Goal: Task Accomplishment & Management: Manage account settings

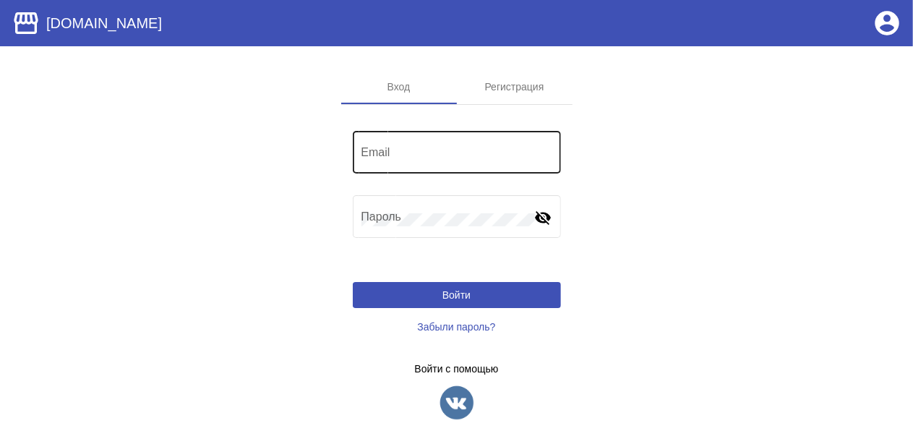
click at [494, 139] on div "Email" at bounding box center [456, 151] width 191 height 46
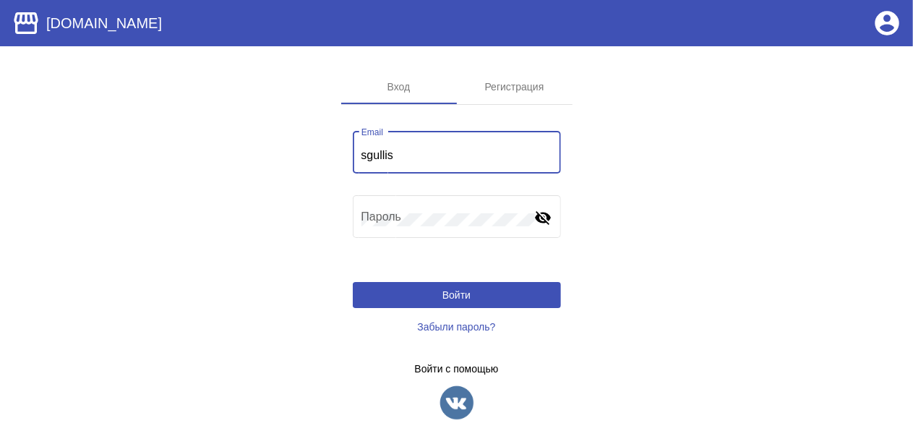
type input "[EMAIL_ADDRESS][DOMAIN_NAME]"
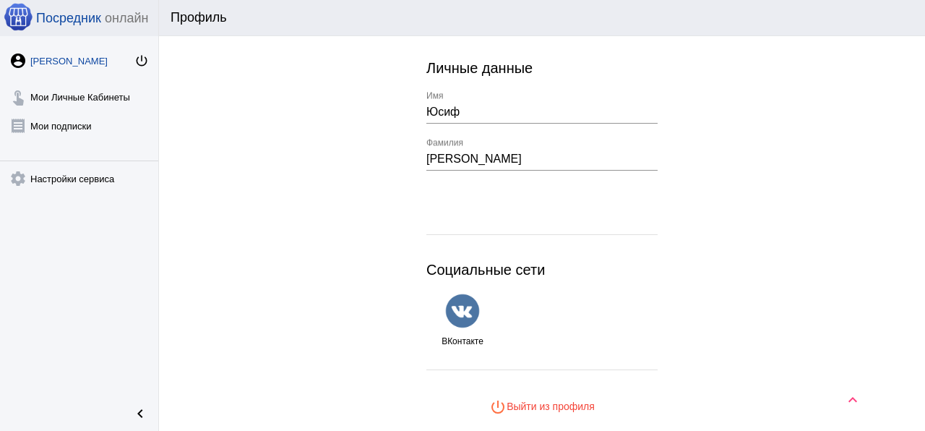
scroll to position [143, 0]
click at [457, 323] on img at bounding box center [462, 313] width 36 height 36
